Goal: Task Accomplishment & Management: Manage account settings

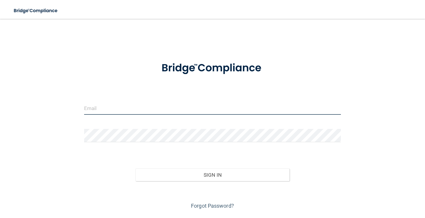
click at [106, 111] on input "email" at bounding box center [212, 107] width 257 height 13
type input "[EMAIL_ADDRESS][DOMAIN_NAME]"
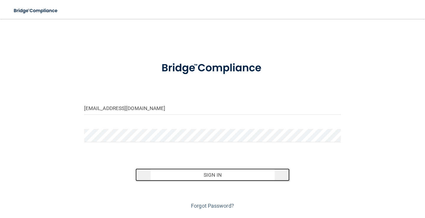
click at [216, 174] on button "Sign In" at bounding box center [212, 174] width 154 height 13
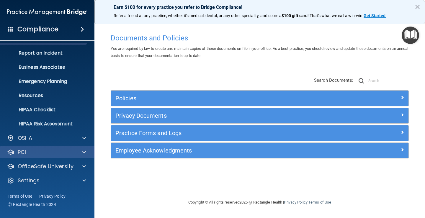
scroll to position [27, 0]
click at [84, 180] on span at bounding box center [84, 180] width 4 height 7
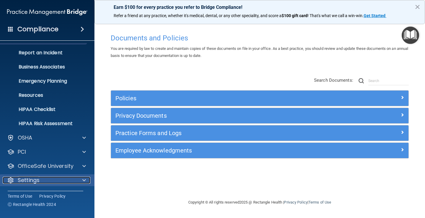
click at [17, 178] on div "Settings" at bounding box center [39, 180] width 73 height 7
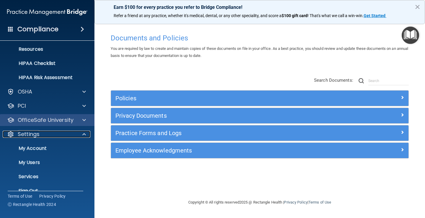
scroll to position [80, 0]
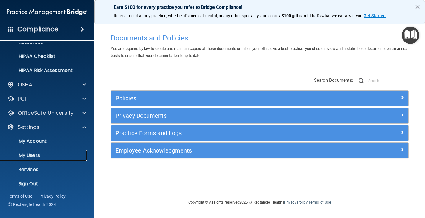
click at [39, 154] on p "My Users" at bounding box center [44, 155] width 81 height 6
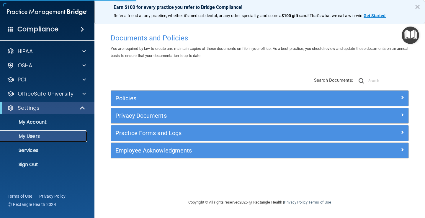
click at [36, 136] on p "My Users" at bounding box center [44, 136] width 81 height 6
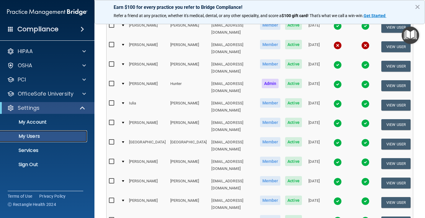
scroll to position [159, 0]
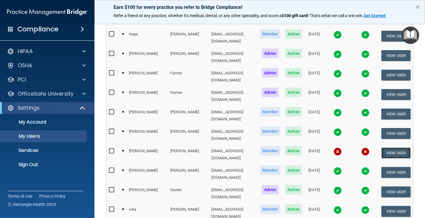
click at [396, 147] on button "View User" at bounding box center [395, 152] width 29 height 11
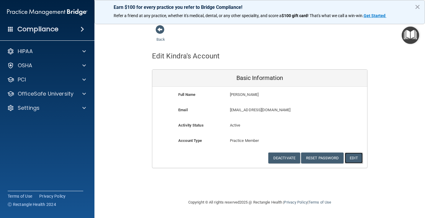
click at [351, 157] on button "Edit" at bounding box center [353, 157] width 18 height 11
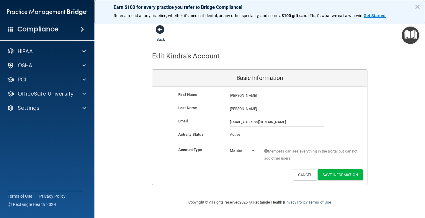
click at [157, 30] on span at bounding box center [159, 29] width 9 height 9
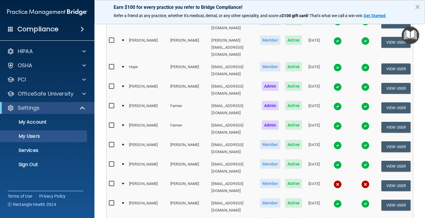
scroll to position [133, 0]
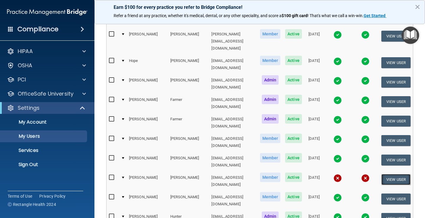
click at [392, 174] on button "View User" at bounding box center [395, 179] width 29 height 11
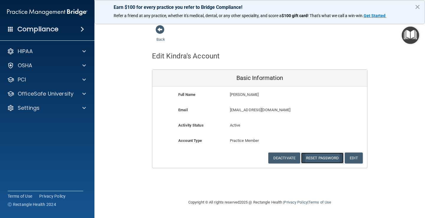
click at [317, 160] on button "Reset Password" at bounding box center [322, 157] width 42 height 11
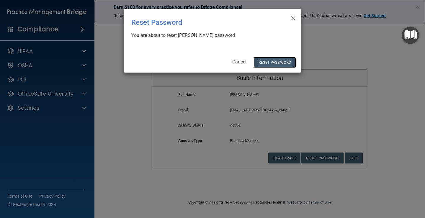
click at [260, 62] on button "Reset Password" at bounding box center [274, 62] width 42 height 11
click at [272, 60] on button "Reset Password" at bounding box center [274, 62] width 42 height 11
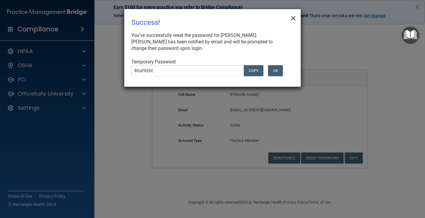
click at [292, 17] on span "×" at bounding box center [292, 18] width 5 height 12
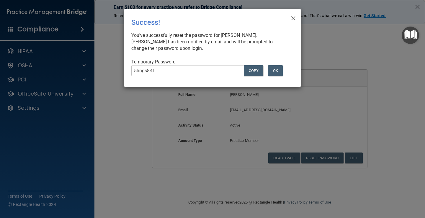
click at [296, 17] on div "× Close Success! You've successfully reset the password for [PERSON_NAME]. [PER…" at bounding box center [212, 48] width 176 height 78
click at [293, 18] on span "×" at bounding box center [292, 18] width 5 height 12
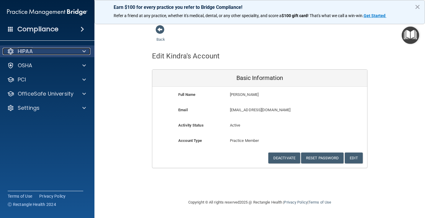
click at [84, 52] on span at bounding box center [84, 51] width 4 height 7
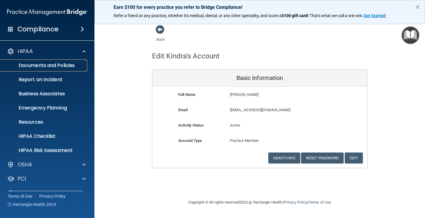
click at [74, 64] on p "Documents and Policies" at bounding box center [44, 66] width 81 height 6
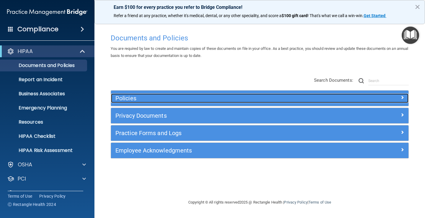
click at [399, 97] on div at bounding box center [371, 96] width 74 height 7
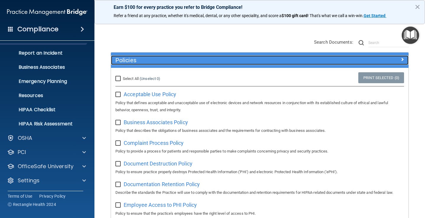
scroll to position [12, 0]
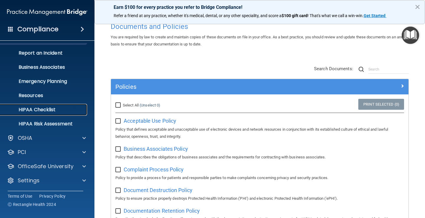
click at [55, 111] on p "HIPAA Checklist" at bounding box center [44, 110] width 81 height 6
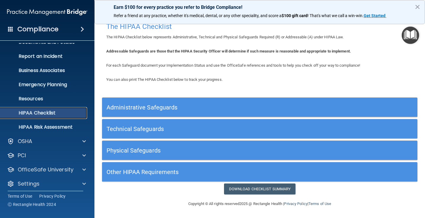
scroll to position [27, 0]
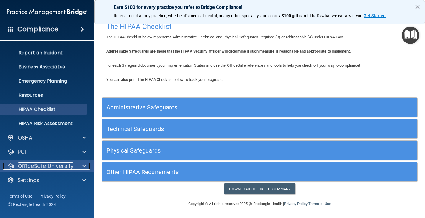
click at [82, 166] on div at bounding box center [83, 165] width 15 height 7
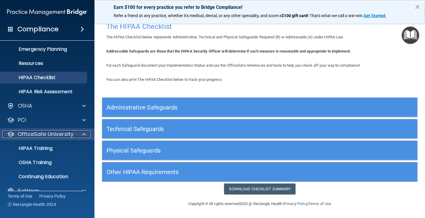
scroll to position [69, 0]
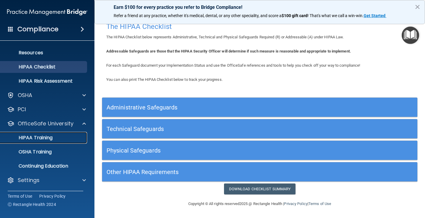
click at [48, 138] on p "HIPAA Training" at bounding box center [28, 138] width 49 height 6
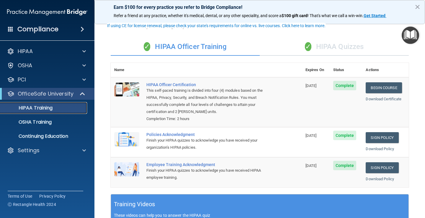
scroll to position [53, 0]
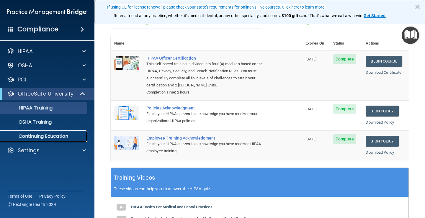
click at [53, 134] on p "Continuing Education" at bounding box center [44, 136] width 81 height 6
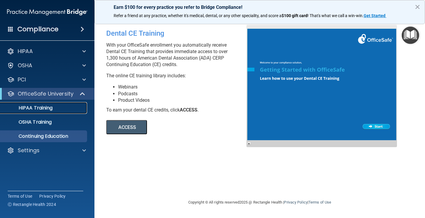
click at [46, 108] on p "HIPAA Training" at bounding box center [28, 108] width 49 height 6
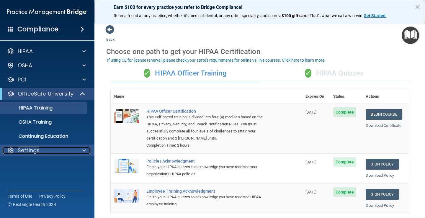
click at [82, 150] on div at bounding box center [83, 150] width 15 height 7
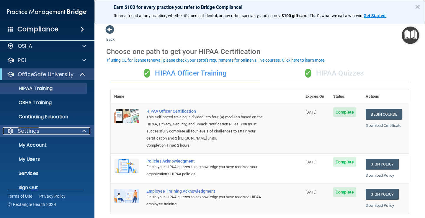
scroll to position [27, 0]
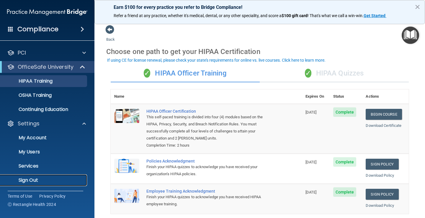
click at [26, 181] on p "Sign Out" at bounding box center [44, 180] width 81 height 6
